Goal: Information Seeking & Learning: Learn about a topic

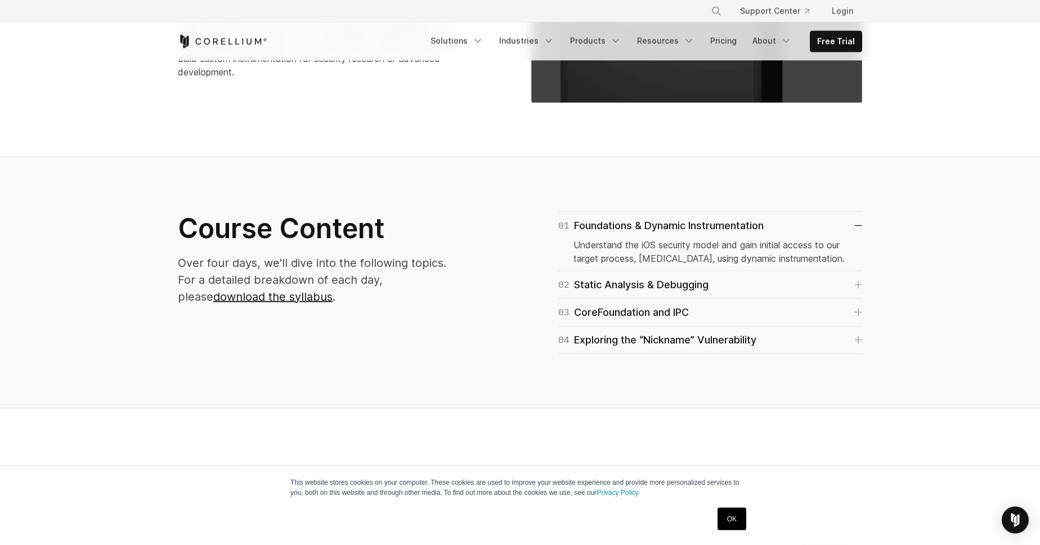
scroll to position [577, 0]
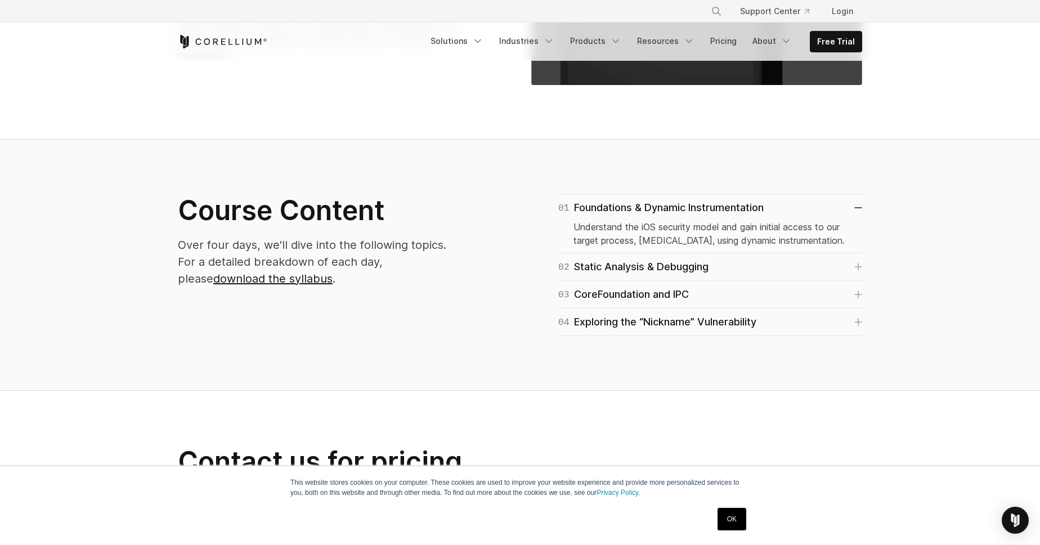
click at [433, 268] on p "Over four days, we'll dive into the following topics. For a detailed breakdown …" at bounding box center [322, 261] width 288 height 51
click at [333, 272] on link "download the syllabus" at bounding box center [272, 279] width 119 height 14
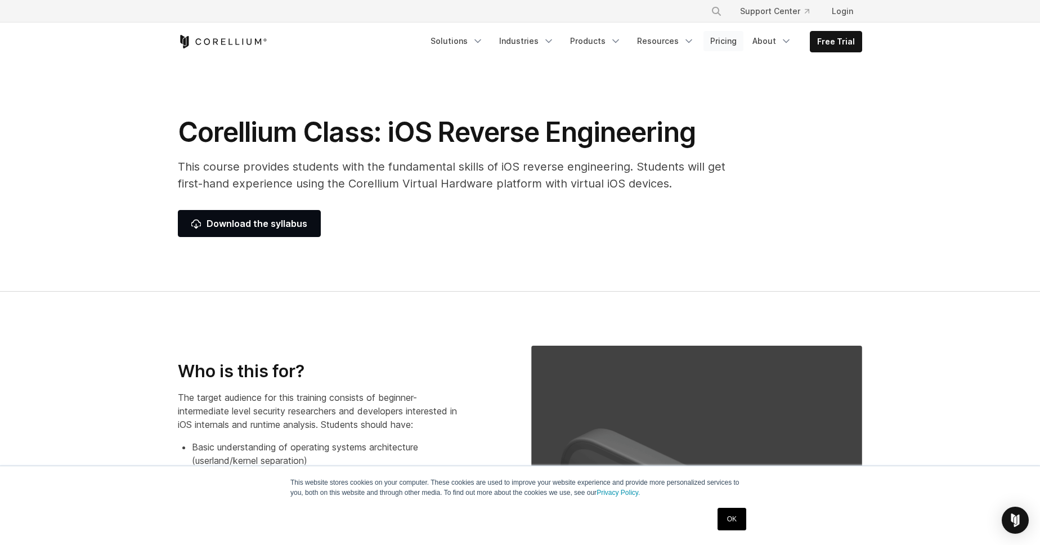
click at [724, 40] on link "Pricing" at bounding box center [723, 41] width 40 height 20
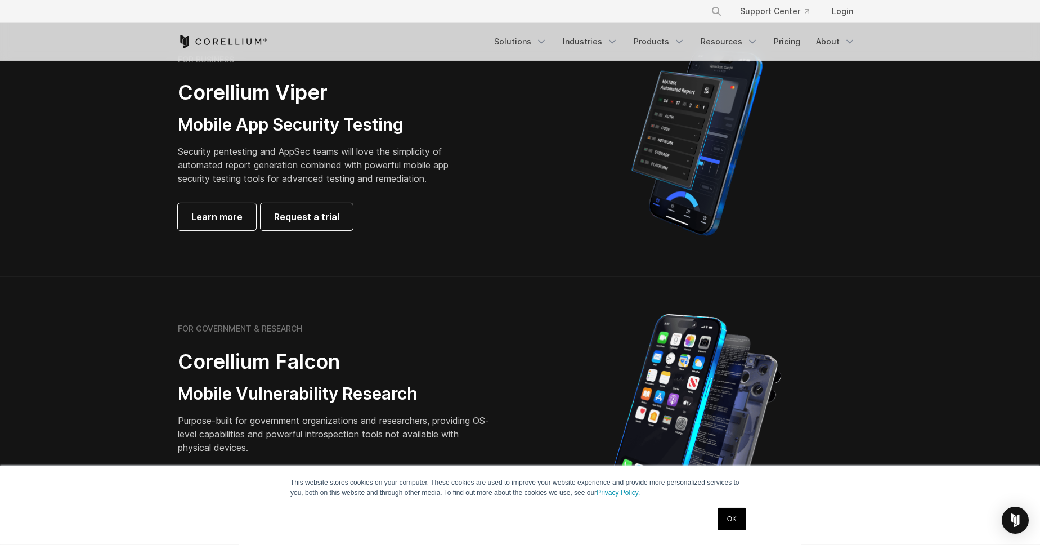
scroll to position [192, 0]
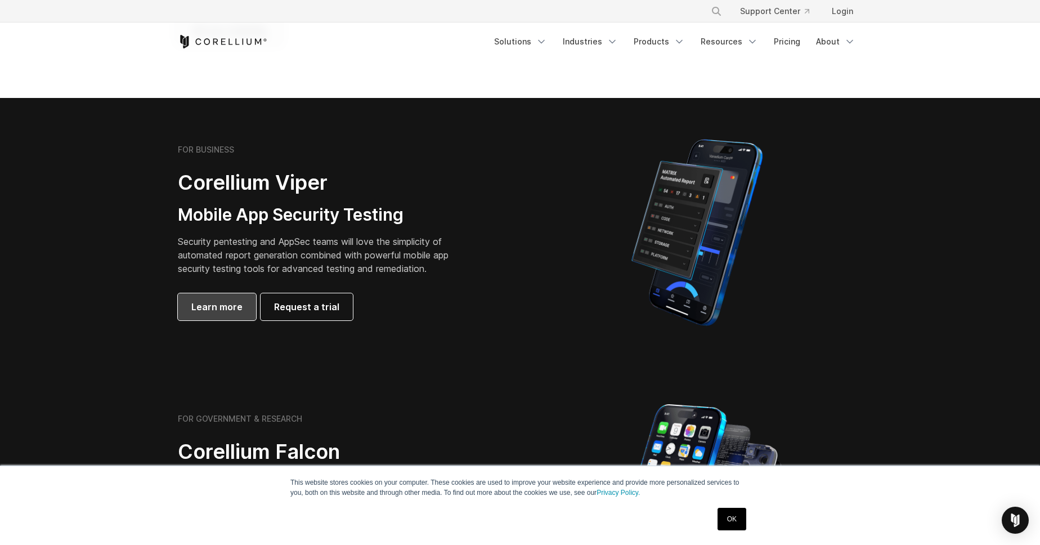
click at [222, 296] on link "Learn more" at bounding box center [217, 306] width 78 height 27
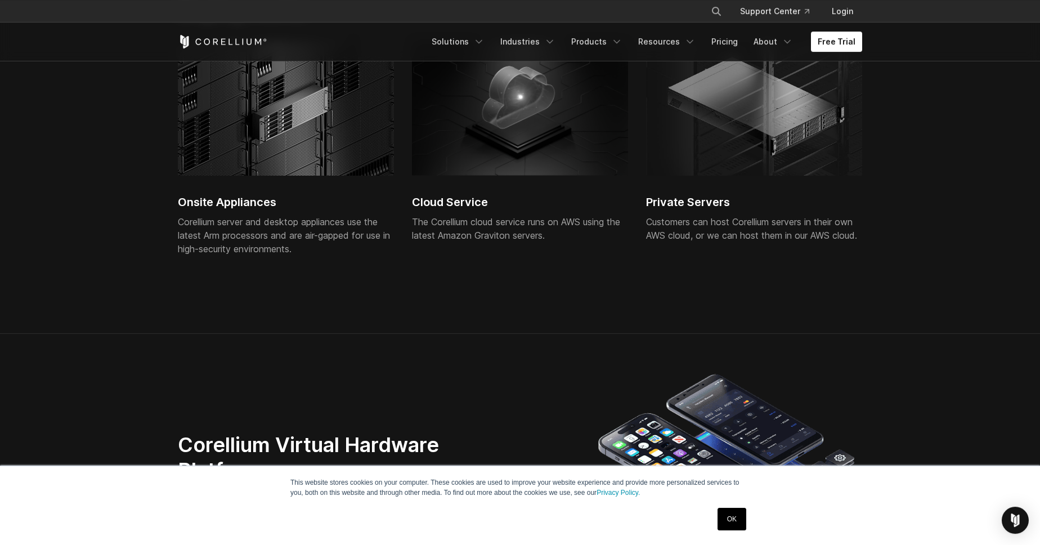
scroll to position [2887, 0]
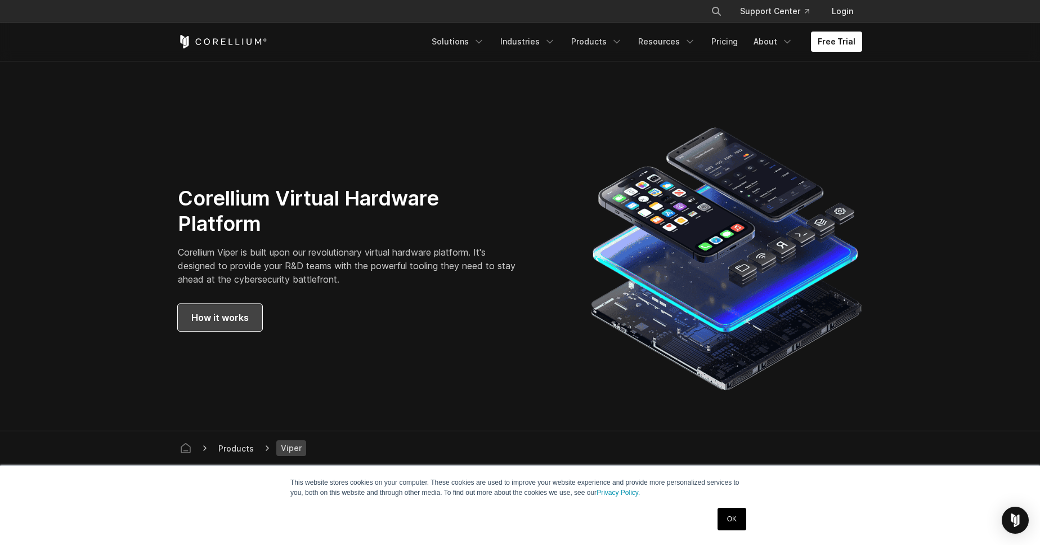
click at [218, 323] on span "How it works" at bounding box center [219, 318] width 57 height 14
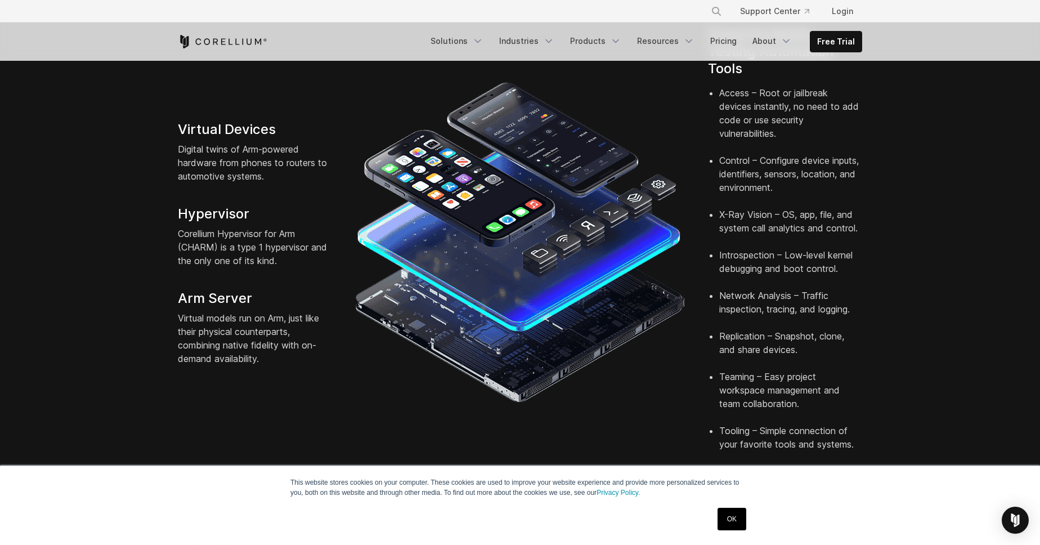
scroll to position [321, 0]
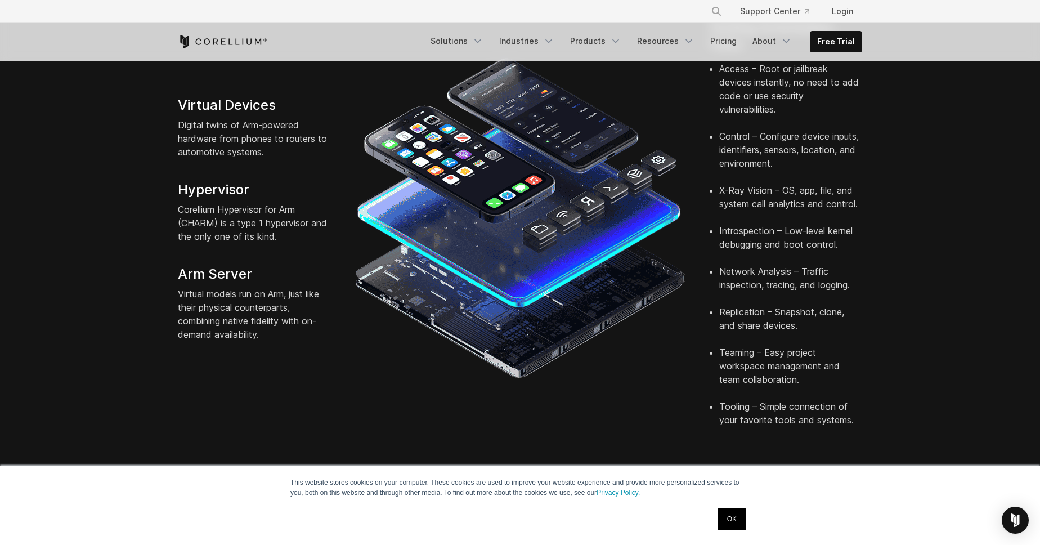
click at [732, 518] on link "OK" at bounding box center [731, 519] width 29 height 23
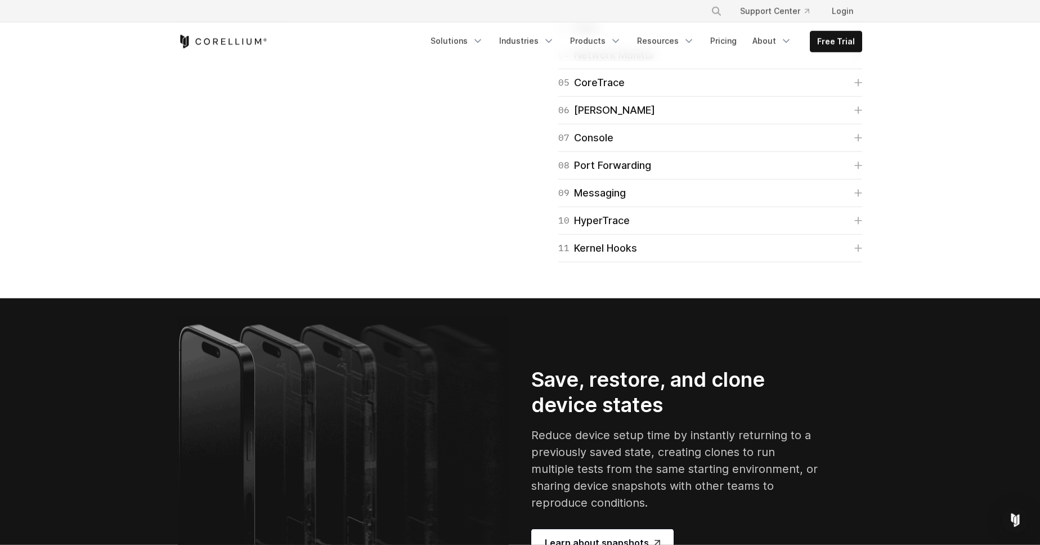
scroll to position [1860, 0]
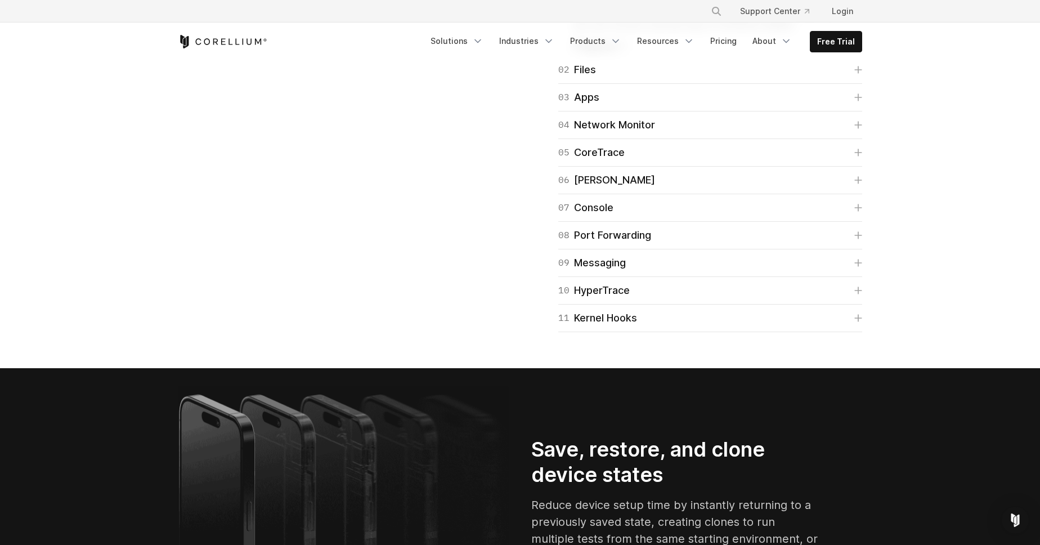
scroll to position [2053, 0]
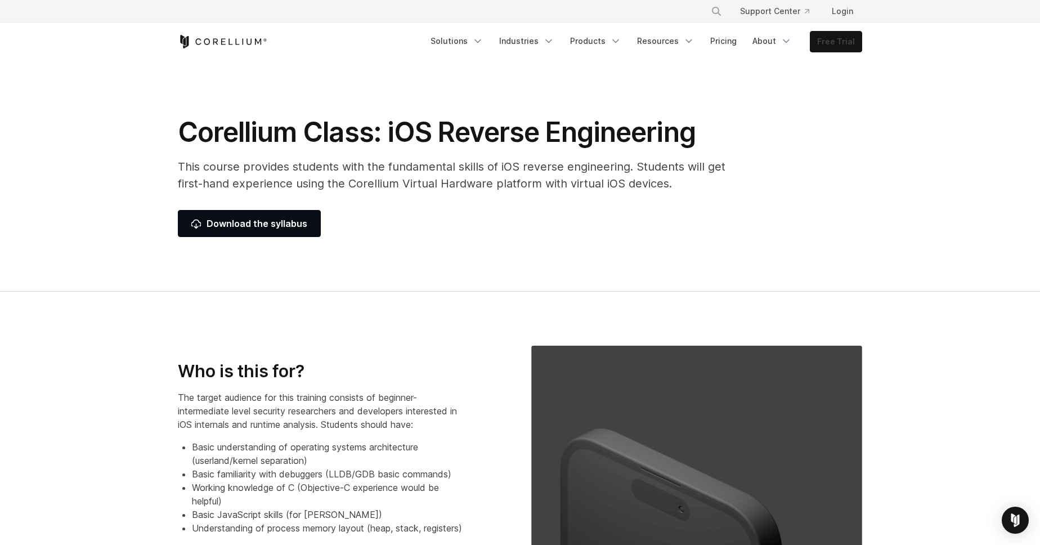
click at [839, 43] on link "Free Trial" at bounding box center [835, 42] width 51 height 20
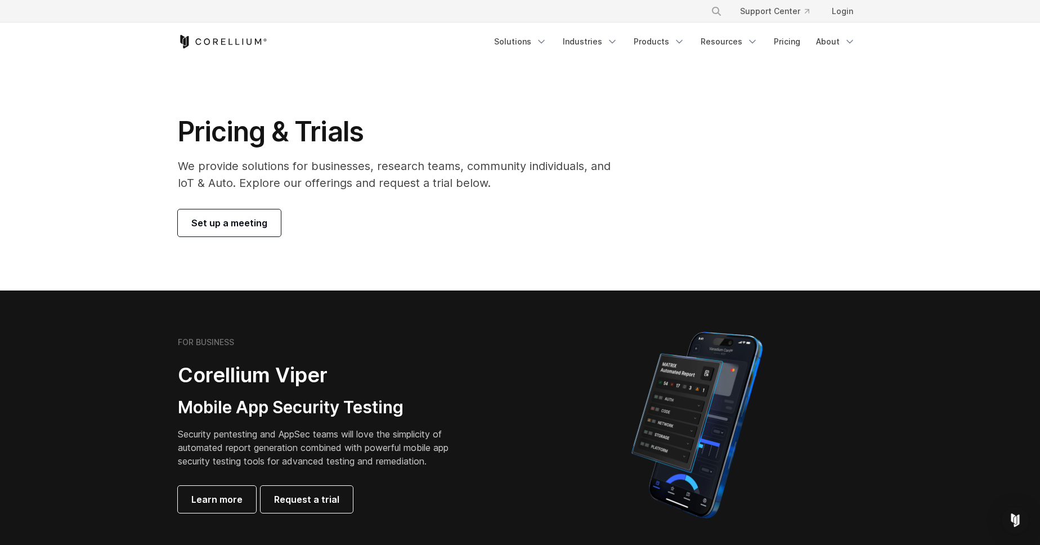
scroll to position [64, 0]
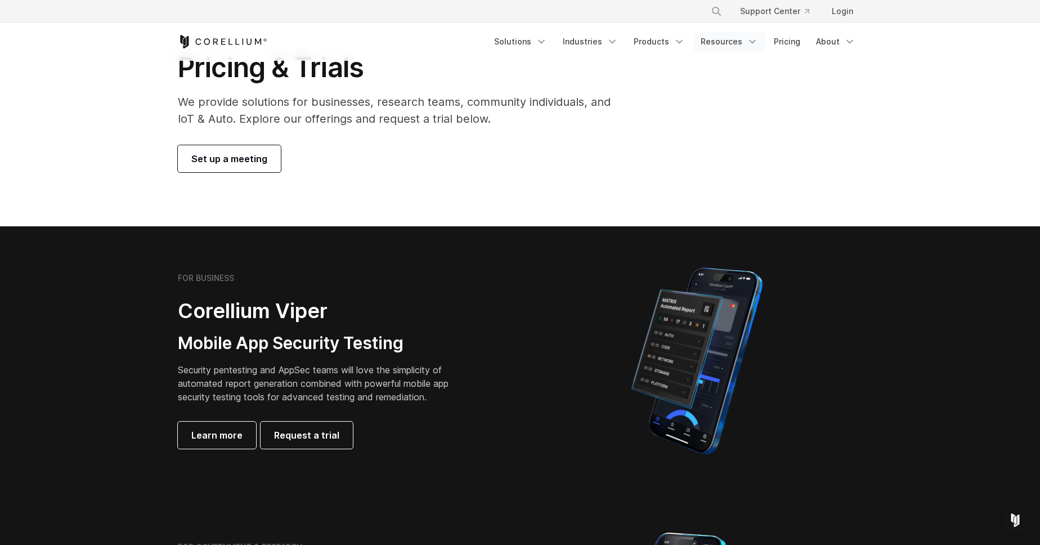
click at [731, 43] on link "Resources" at bounding box center [729, 42] width 71 height 20
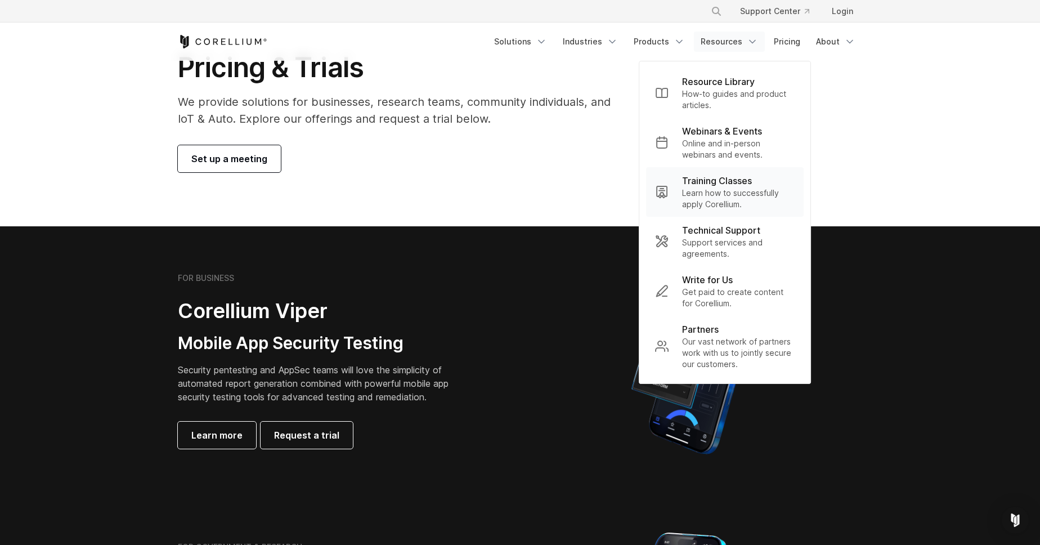
click at [729, 177] on p "Training Classes" at bounding box center [717, 181] width 70 height 14
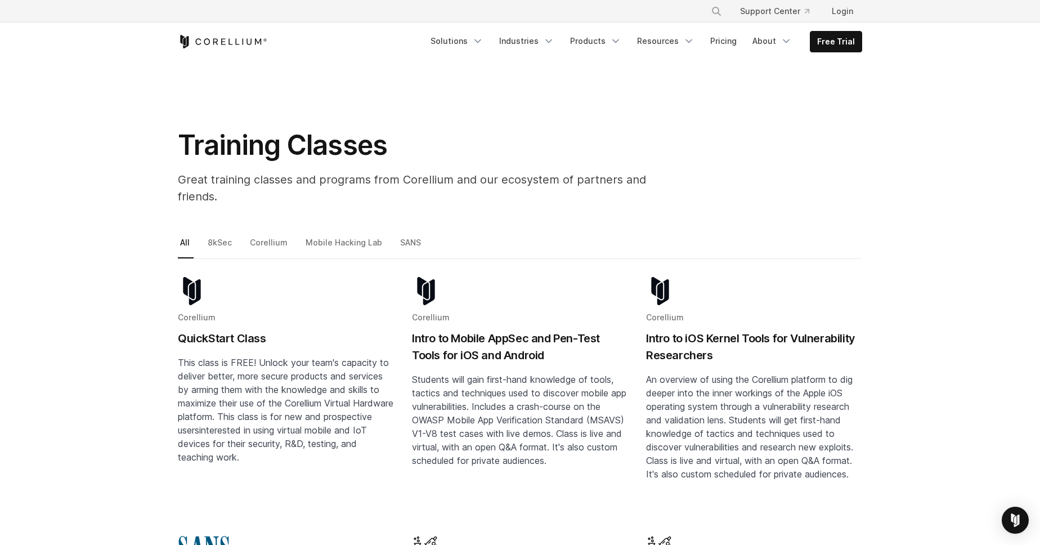
click at [219, 330] on h2 "QuickStart Class" at bounding box center [286, 338] width 216 height 17
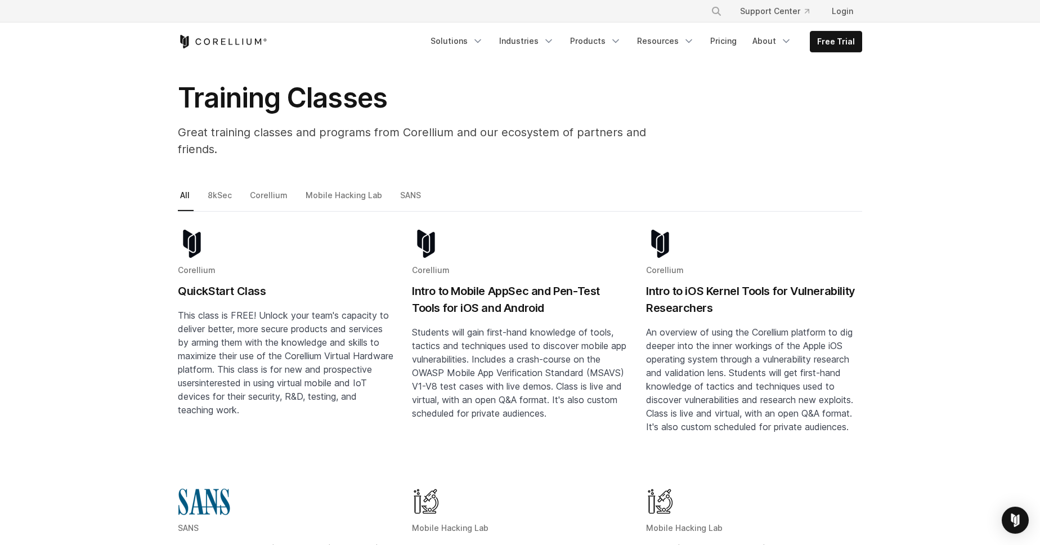
scroll to position [128, 0]
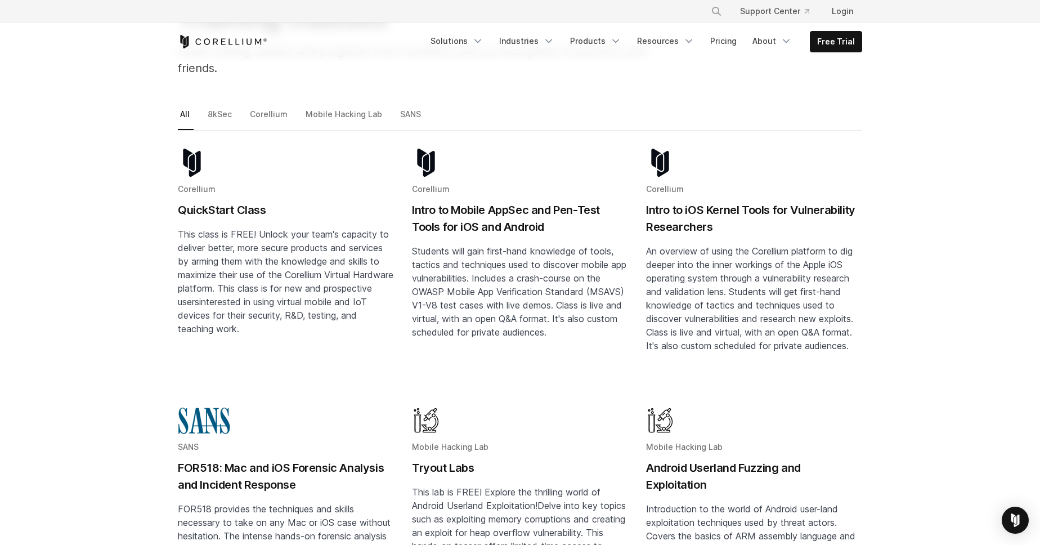
click at [475, 201] on h2 "Intro to Mobile AppSec and Pen-Test Tools for iOS and Android" at bounding box center [520, 218] width 216 height 34
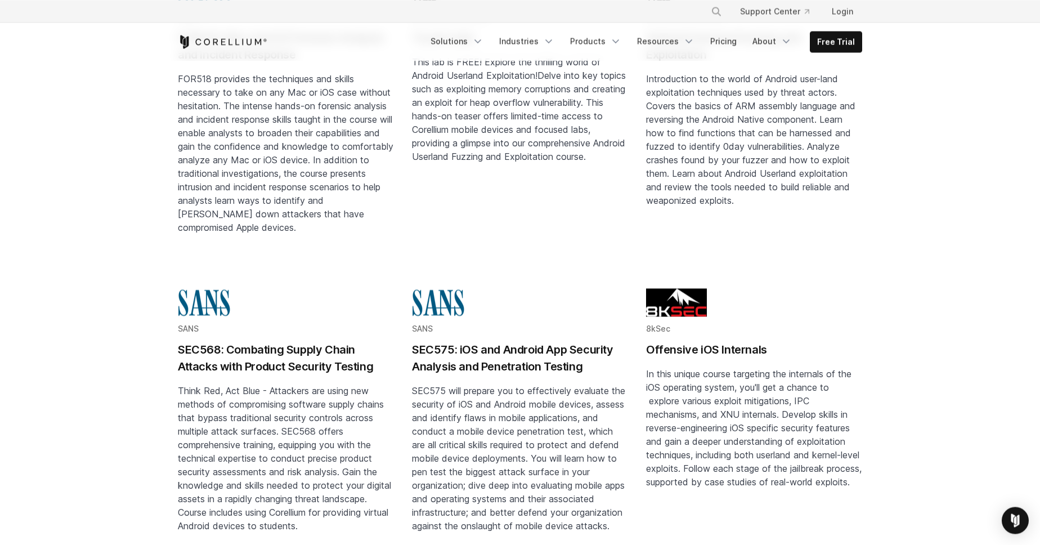
scroll to position [577, 0]
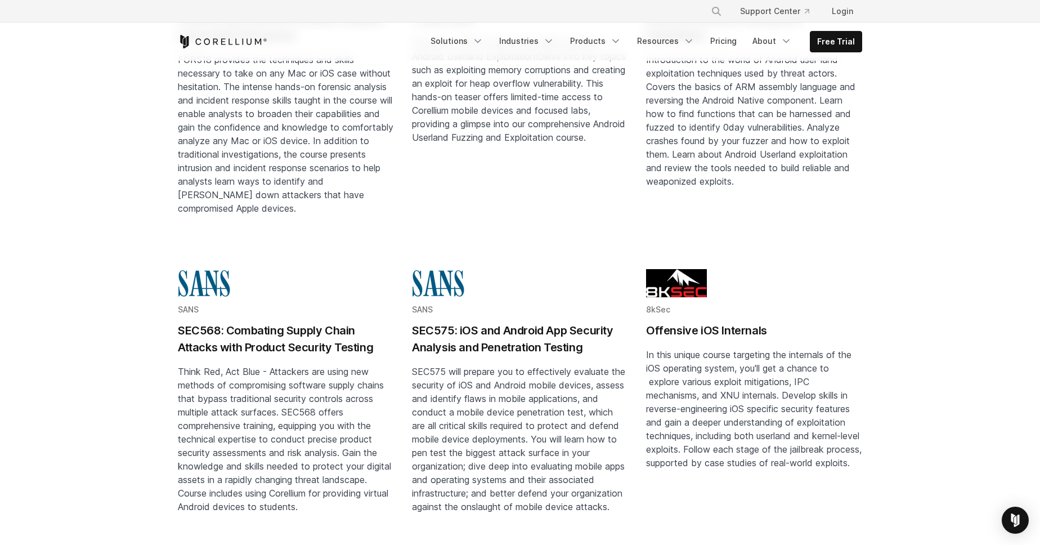
click at [413, 322] on h2 "SEC575: iOS and Android App Security Analysis and Penetration Testing" at bounding box center [520, 339] width 216 height 34
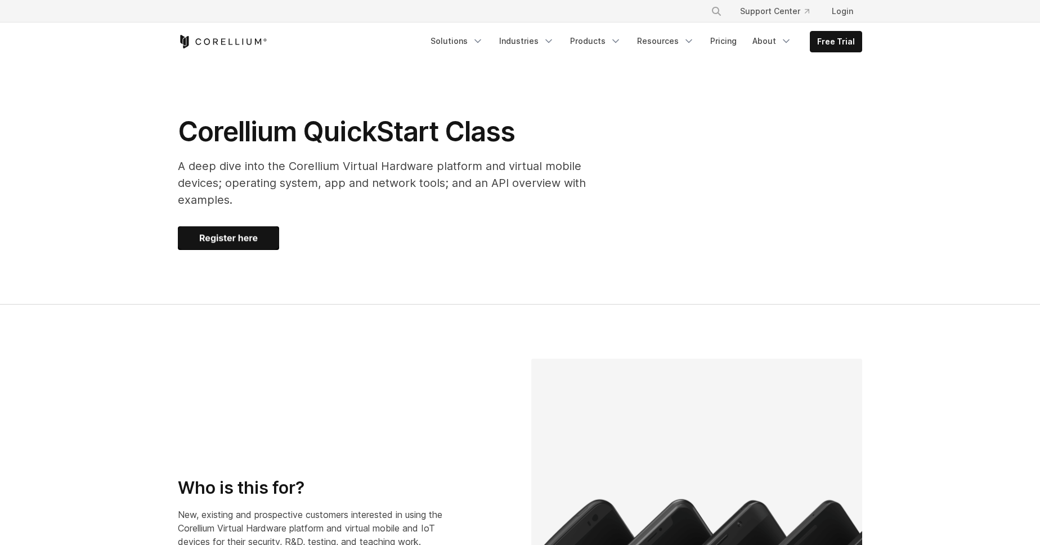
click at [225, 226] on img at bounding box center [228, 238] width 101 height 24
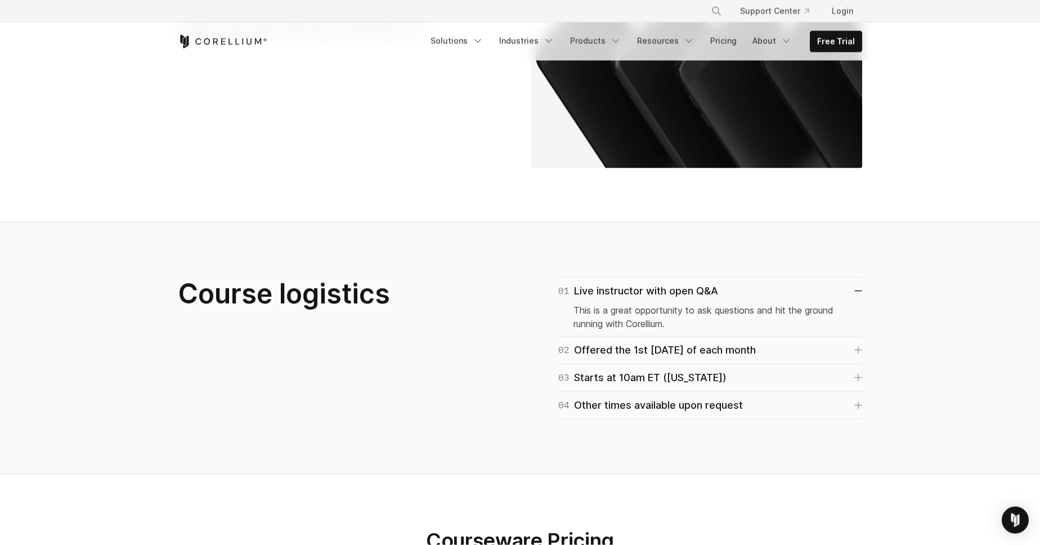
scroll to position [513, 0]
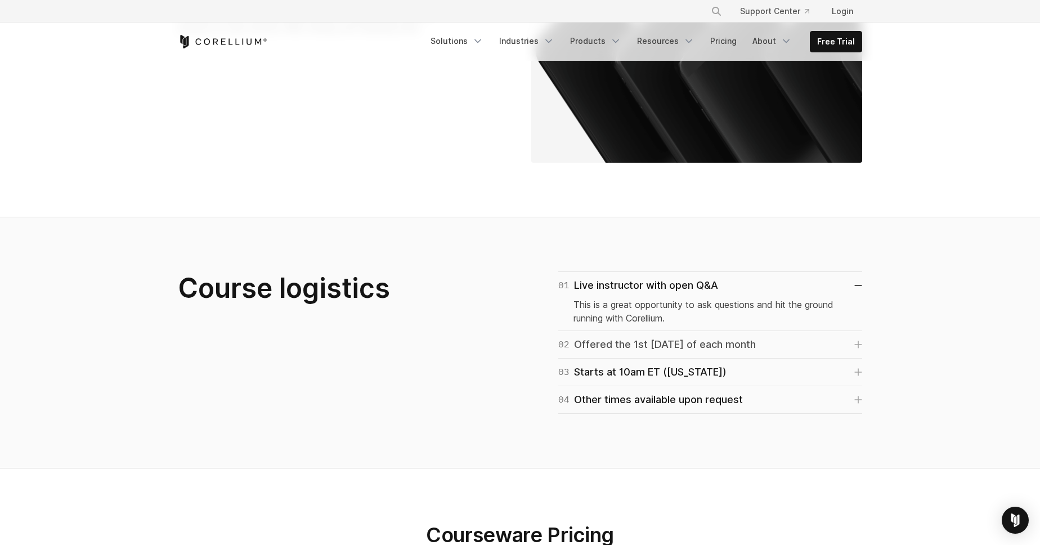
click at [687, 337] on div "02 Offered the 1st [DATE] of each month" at bounding box center [657, 345] width 198 height 16
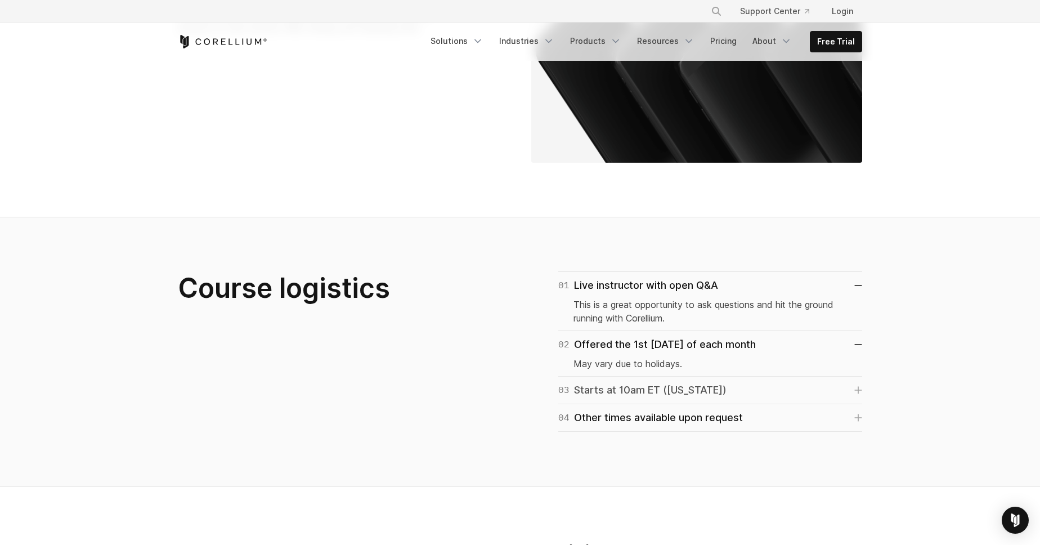
click at [706, 382] on div "03 Starts at 10am ET ([US_STATE])" at bounding box center [642, 390] width 168 height 16
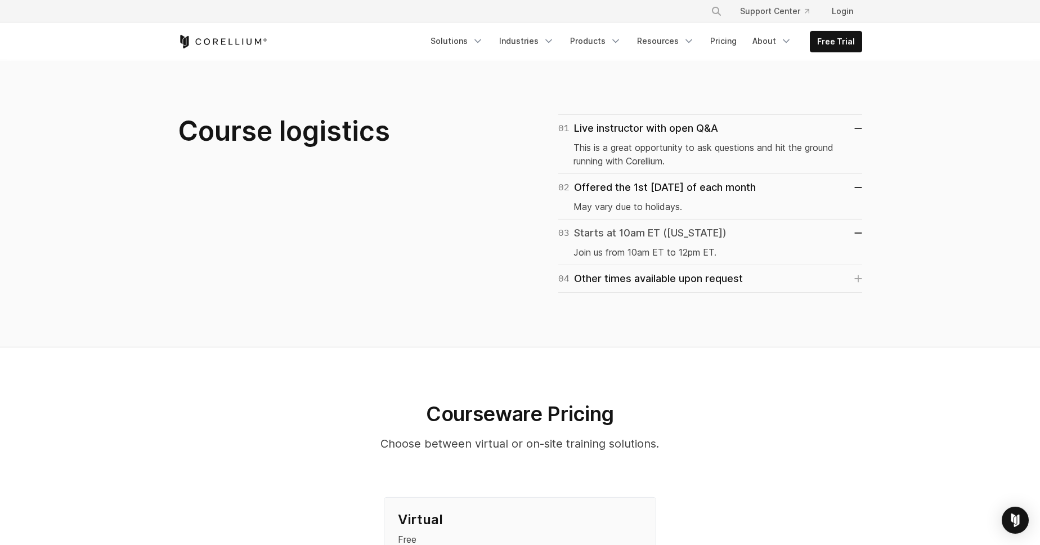
scroll to position [706, 0]
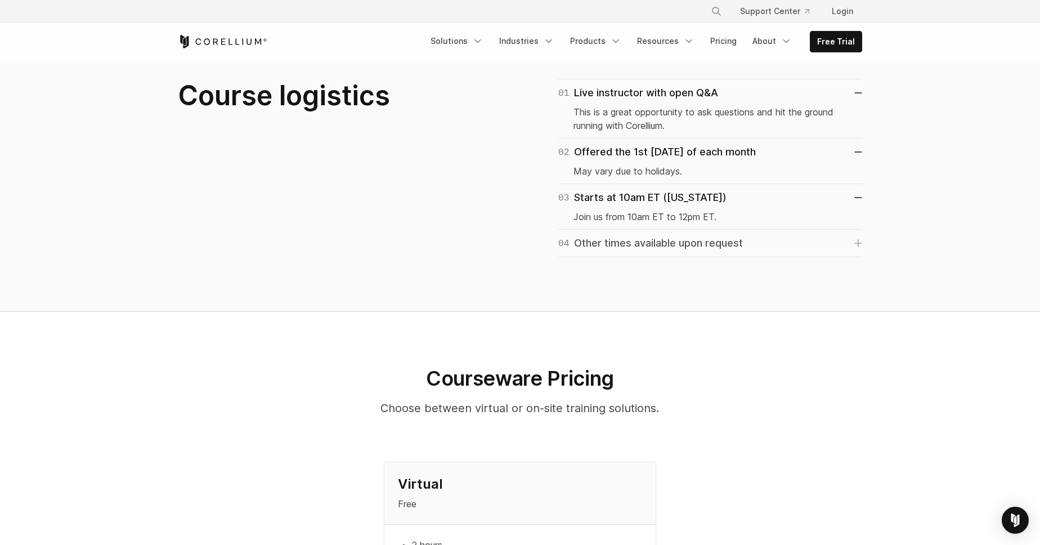
click at [743, 235] on link "04 Other times available upon request" at bounding box center [710, 243] width 304 height 16
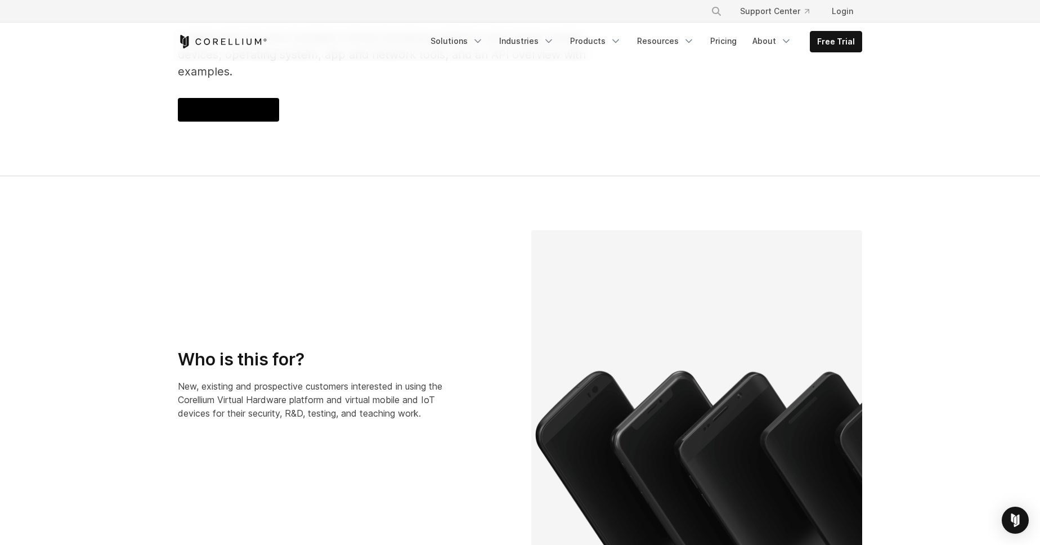
scroll to position [0, 0]
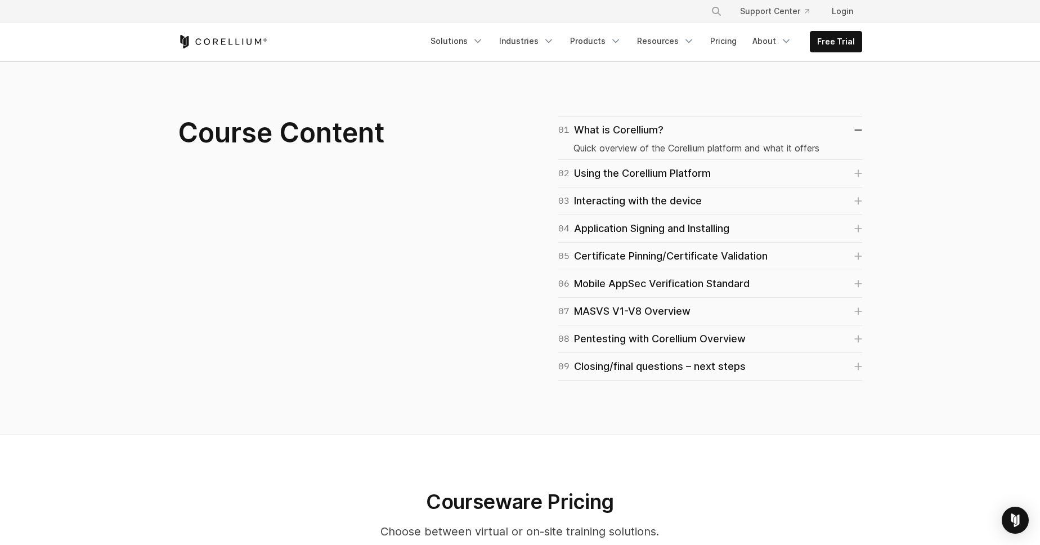
scroll to position [962, 0]
